Goal: Check status: Check status

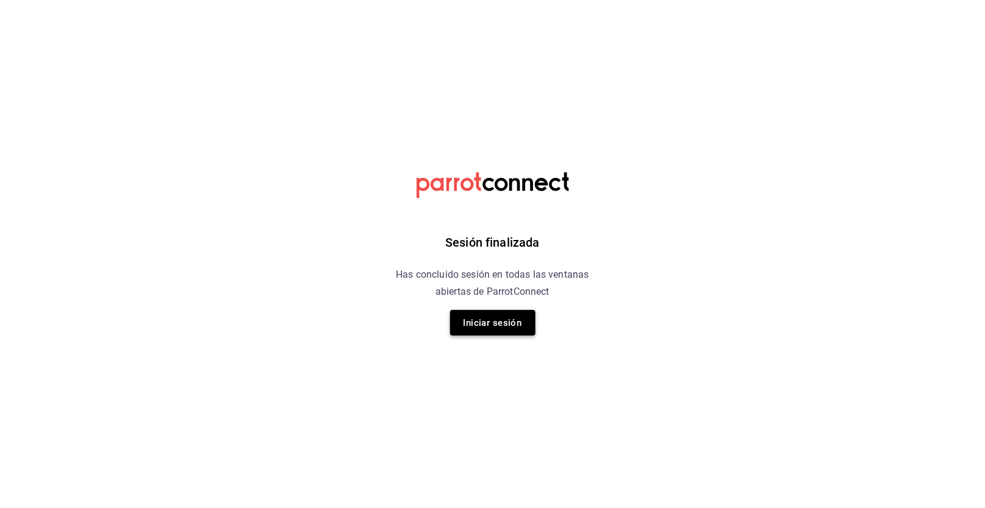
click at [483, 319] on button "Iniciar sesión" at bounding box center [492, 323] width 85 height 26
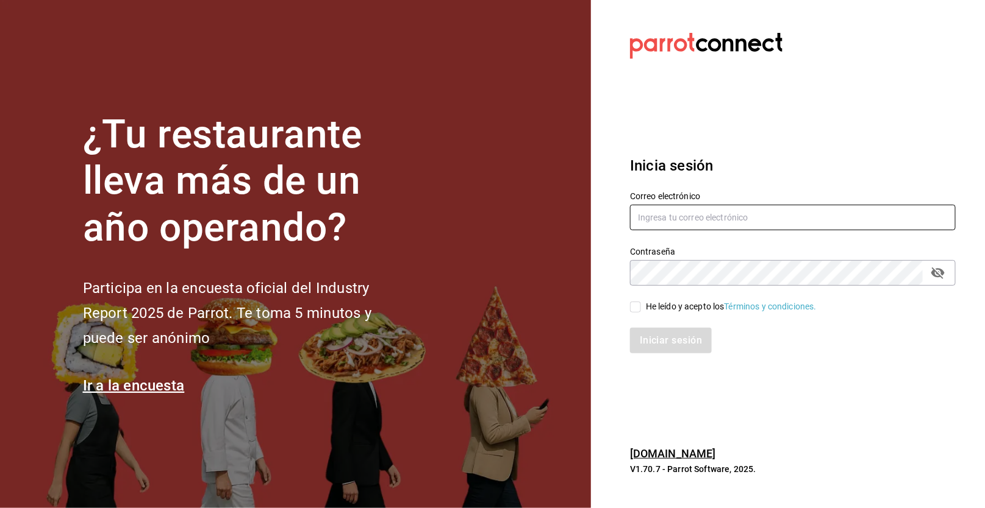
click at [820, 219] on input "text" at bounding box center [793, 218] width 326 height 26
type input "erickraa@gmail.com"
click at [641, 308] on span "He leído y acepto los Términos y condiciones." at bounding box center [729, 307] width 176 height 13
click at [641, 308] on input "He leído y acepto los Términos y condiciones." at bounding box center [635, 307] width 11 height 11
checkbox input "true"
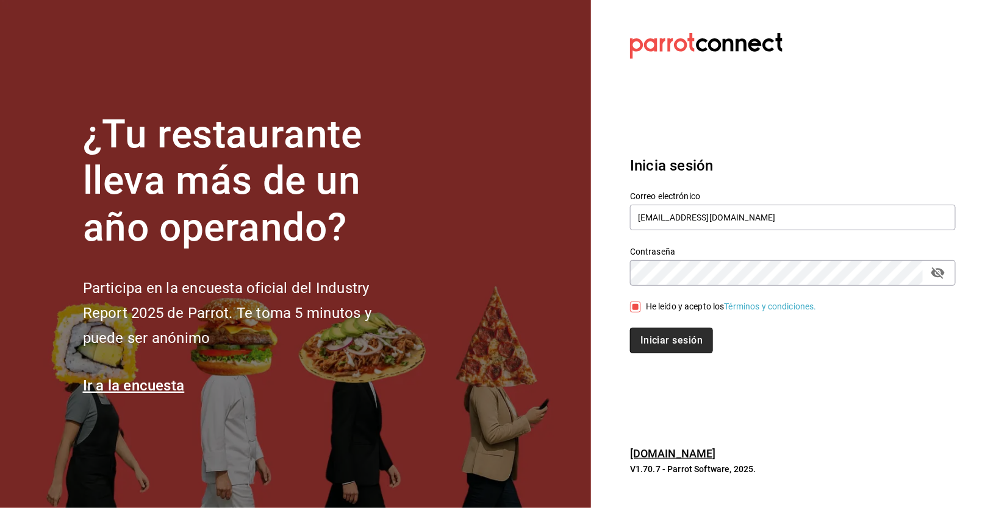
click at [654, 333] on button "Iniciar sesión" at bounding box center [671, 341] width 83 height 26
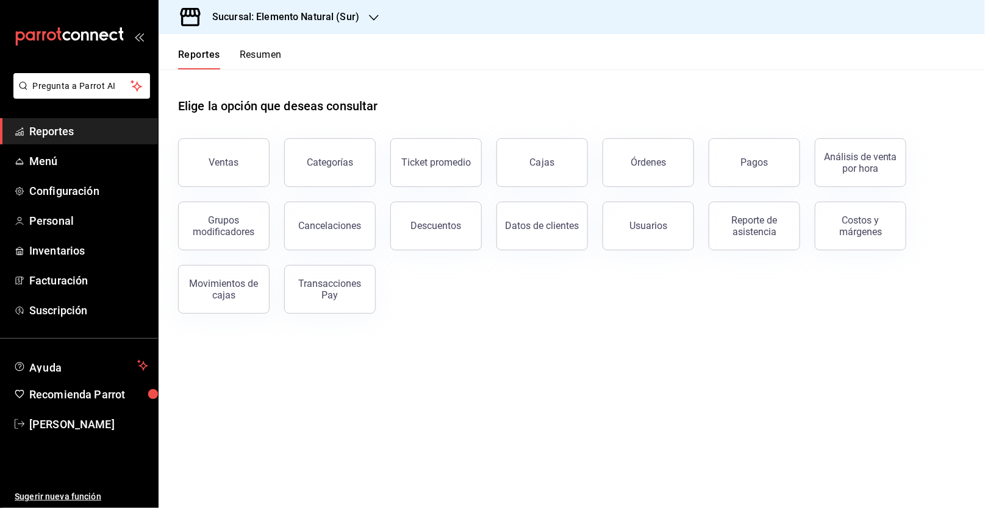
click at [331, 16] on h3 "Sucursal: Elemento Natural (Sur)" at bounding box center [280, 17] width 157 height 15
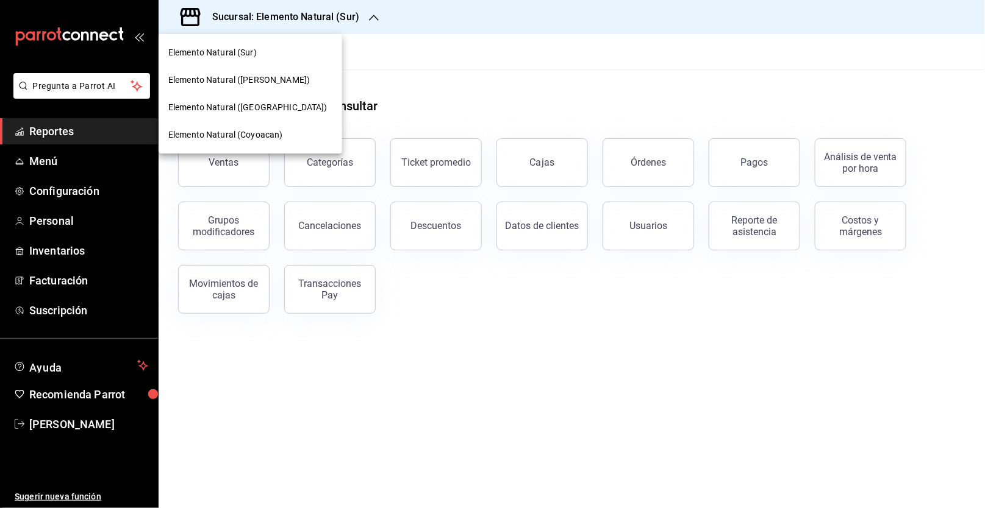
click at [297, 129] on div "Elemento Natural (Coyoacan)" at bounding box center [250, 135] width 164 height 13
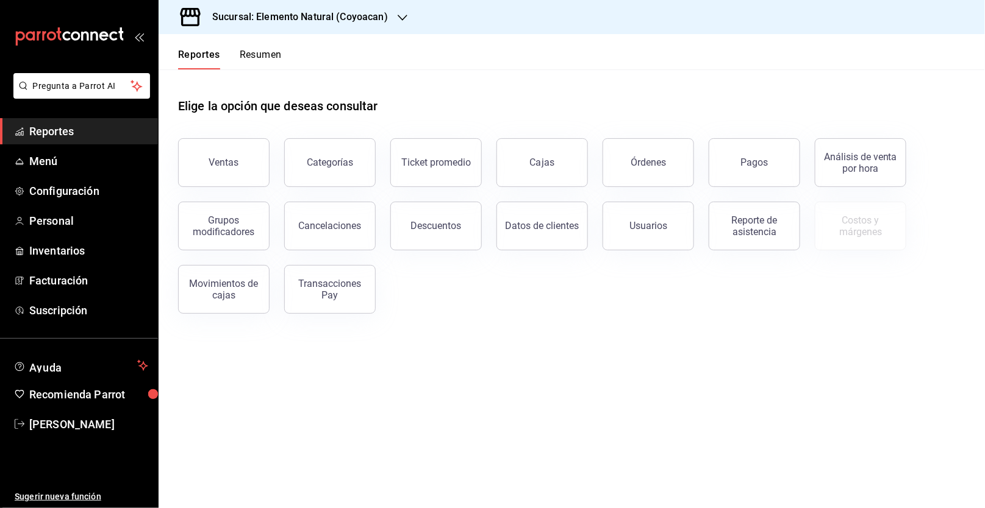
click at [259, 52] on button "Resumen" at bounding box center [261, 59] width 42 height 21
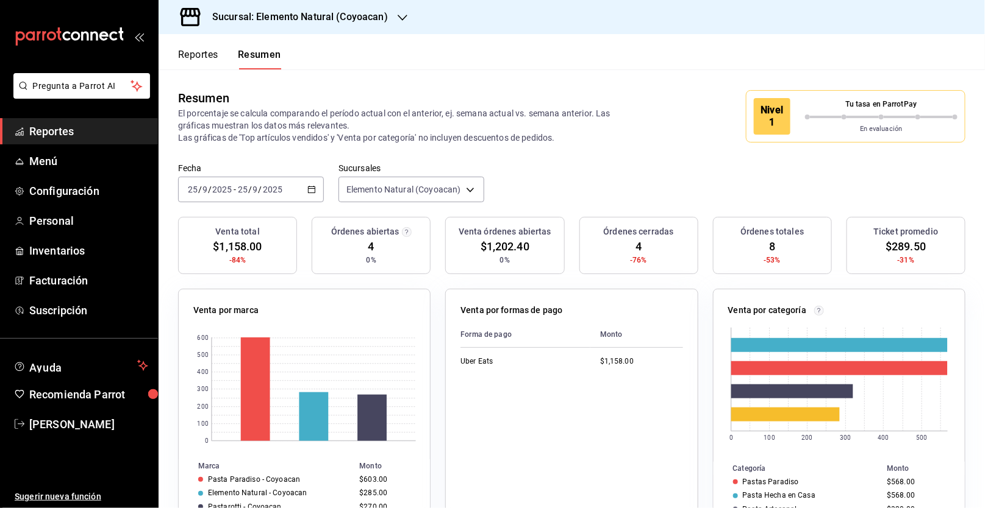
click at [347, 15] on h3 "Sucursal: Elemento Natural (Coyoacan)" at bounding box center [294, 17] width 185 height 15
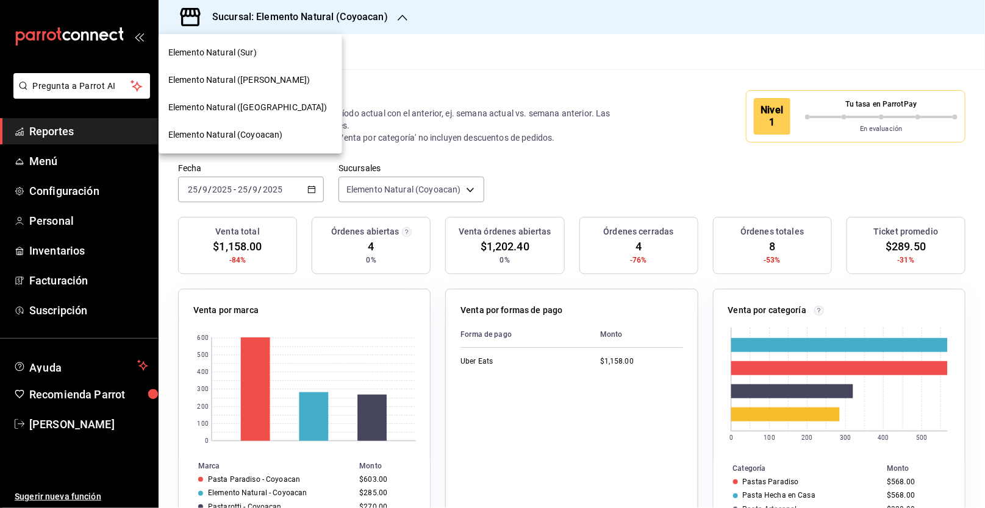
click at [287, 99] on div "Elemento Natural ([GEOGRAPHIC_DATA])" at bounding box center [249, 107] width 183 height 27
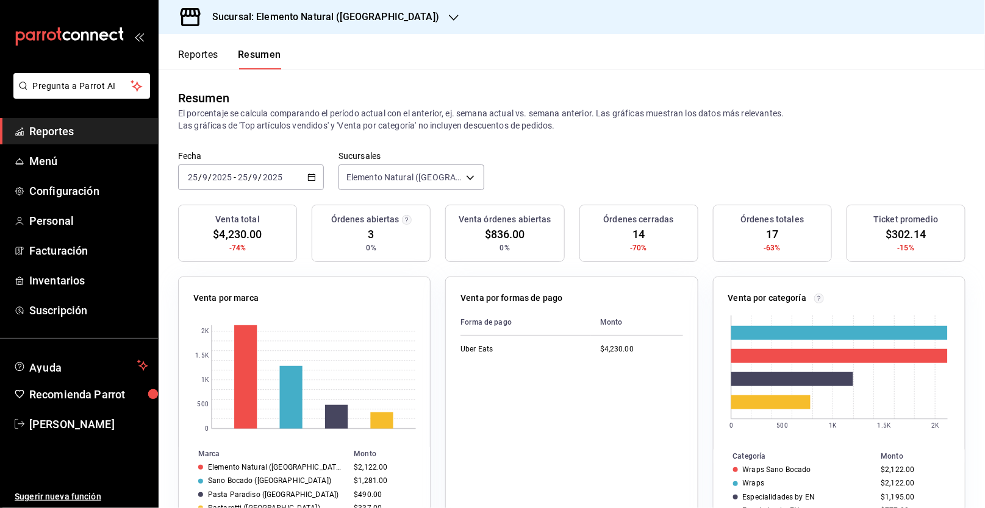
click at [276, 25] on div "Sucursal: Elemento Natural ([GEOGRAPHIC_DATA])" at bounding box center [315, 17] width 295 height 34
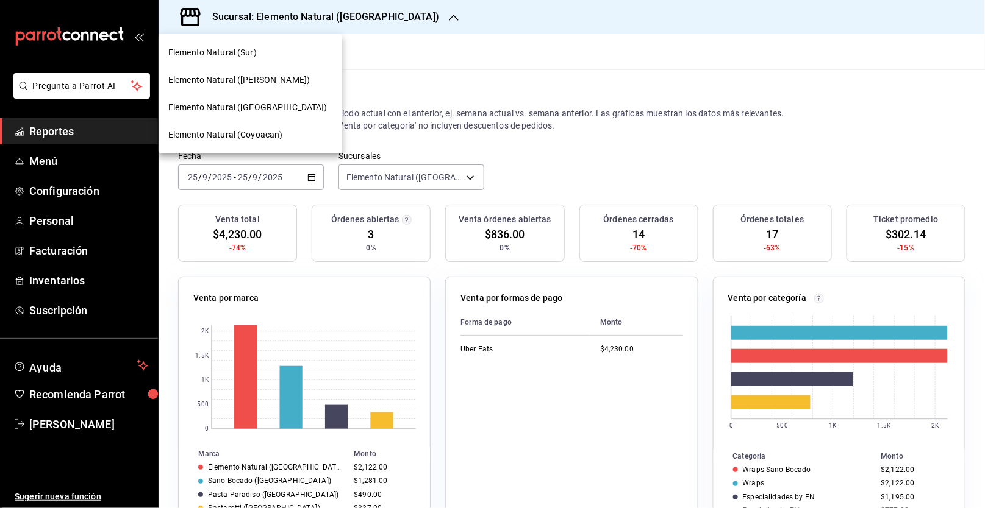
click at [286, 51] on div "Elemento Natural (Sur)" at bounding box center [250, 52] width 164 height 13
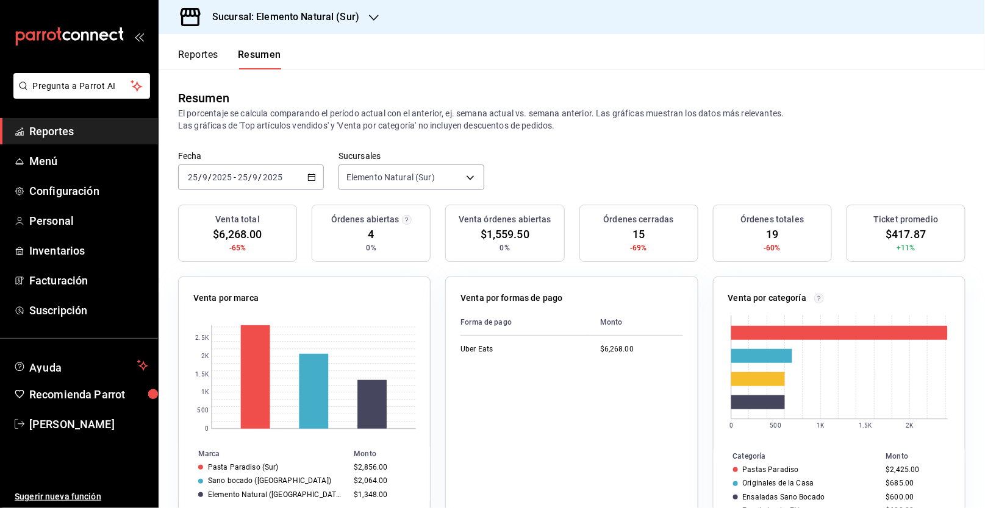
click at [199, 46] on div "Reportes Resumen" at bounding box center [219, 51] width 123 height 35
click at [199, 54] on button "Reportes" at bounding box center [198, 59] width 40 height 21
